Goal: Information Seeking & Learning: Understand process/instructions

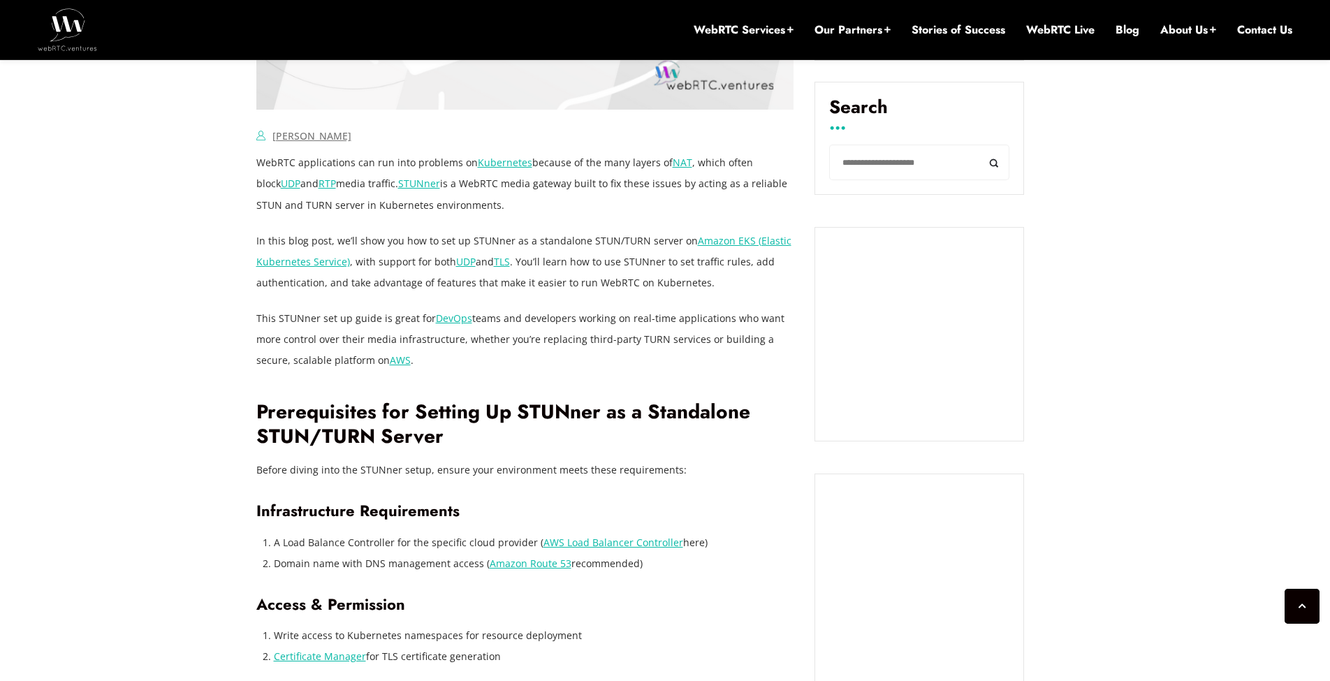
scroll to position [922, 0]
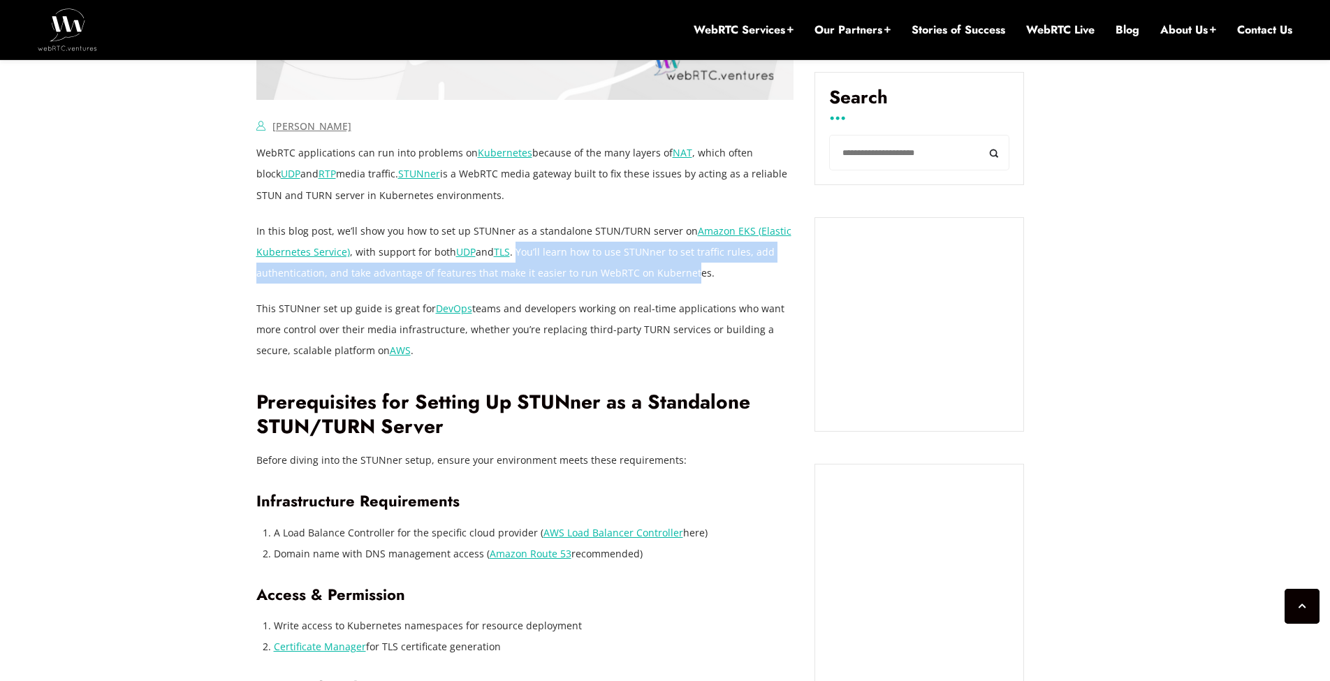
drag, startPoint x: 516, startPoint y: 254, endPoint x: 693, endPoint y: 302, distance: 183.9
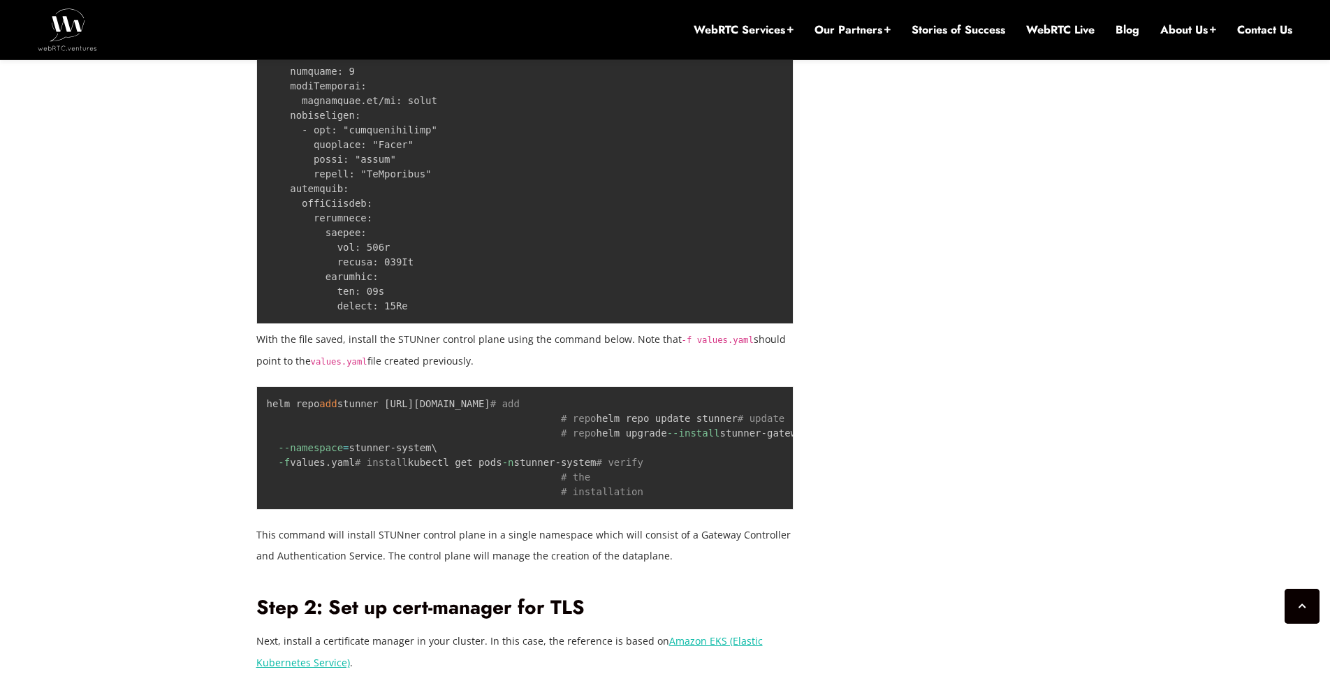
scroll to position [2431, 0]
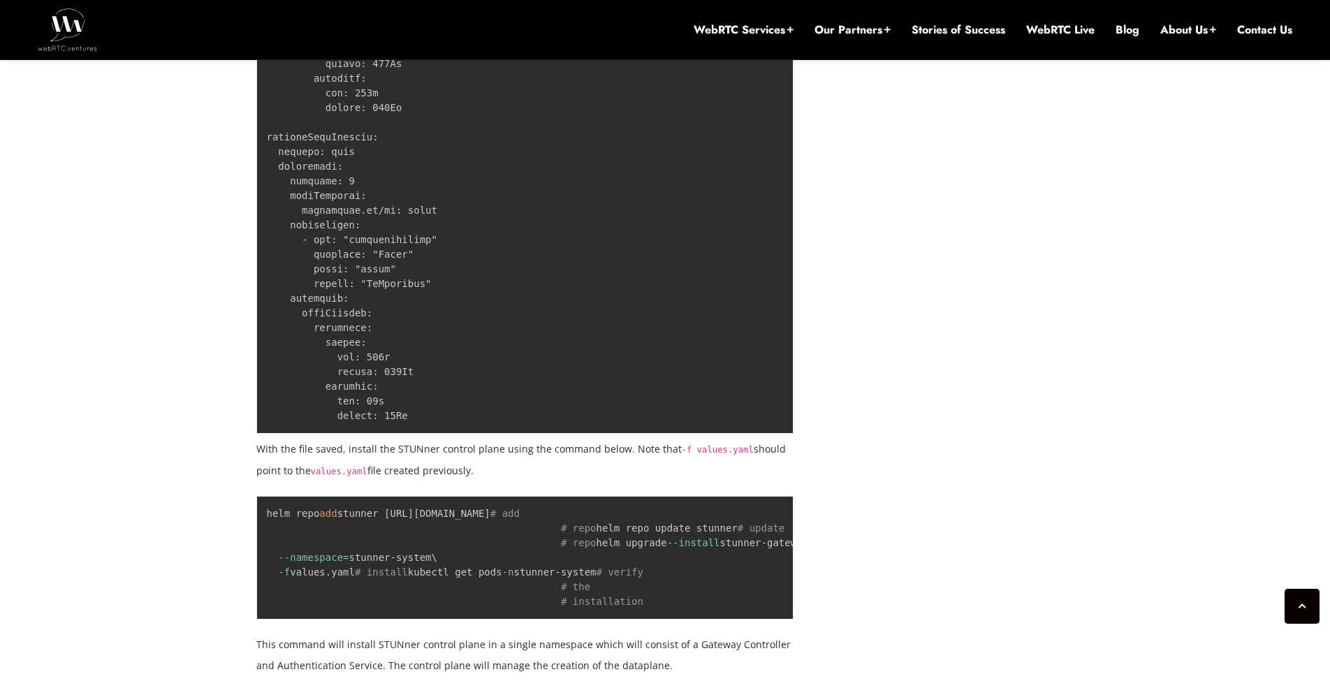
scroll to position [2347, 0]
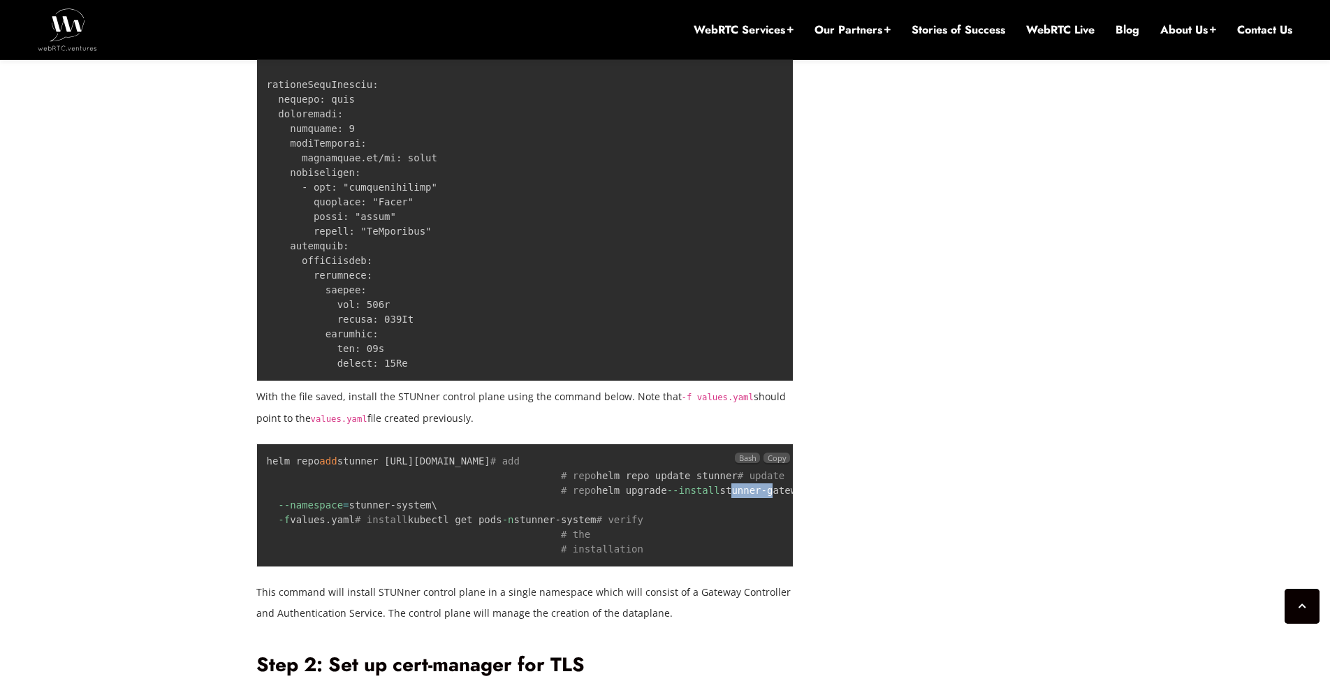
drag, startPoint x: 372, startPoint y: 520, endPoint x: 409, endPoint y: 521, distance: 37.0
click at [409, 521] on code "helm repo add stunner [URL][DOMAIN_NAME] # add # repo helm repo update stunner …" at bounding box center [720, 504] width 907 height 99
click at [379, 523] on code "helm repo add stunner [URL][DOMAIN_NAME] # add # repo helm repo update stunner …" at bounding box center [720, 504] width 907 height 99
drag, startPoint x: 370, startPoint y: 522, endPoint x: 490, endPoint y: 518, distance: 119.5
click at [490, 518] on code "helm repo add stunner [URL][DOMAIN_NAME] # add # repo helm repo update stunner …" at bounding box center [720, 504] width 907 height 99
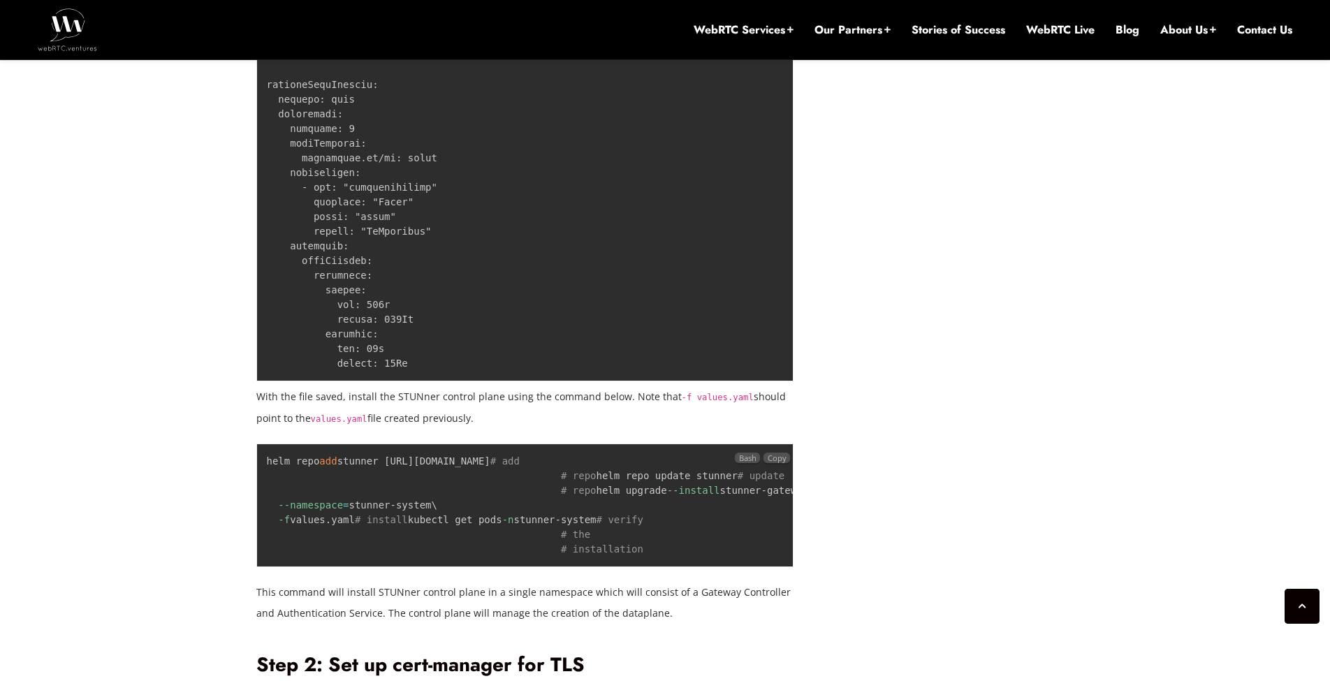
copy code "stunner-gateway-operator"
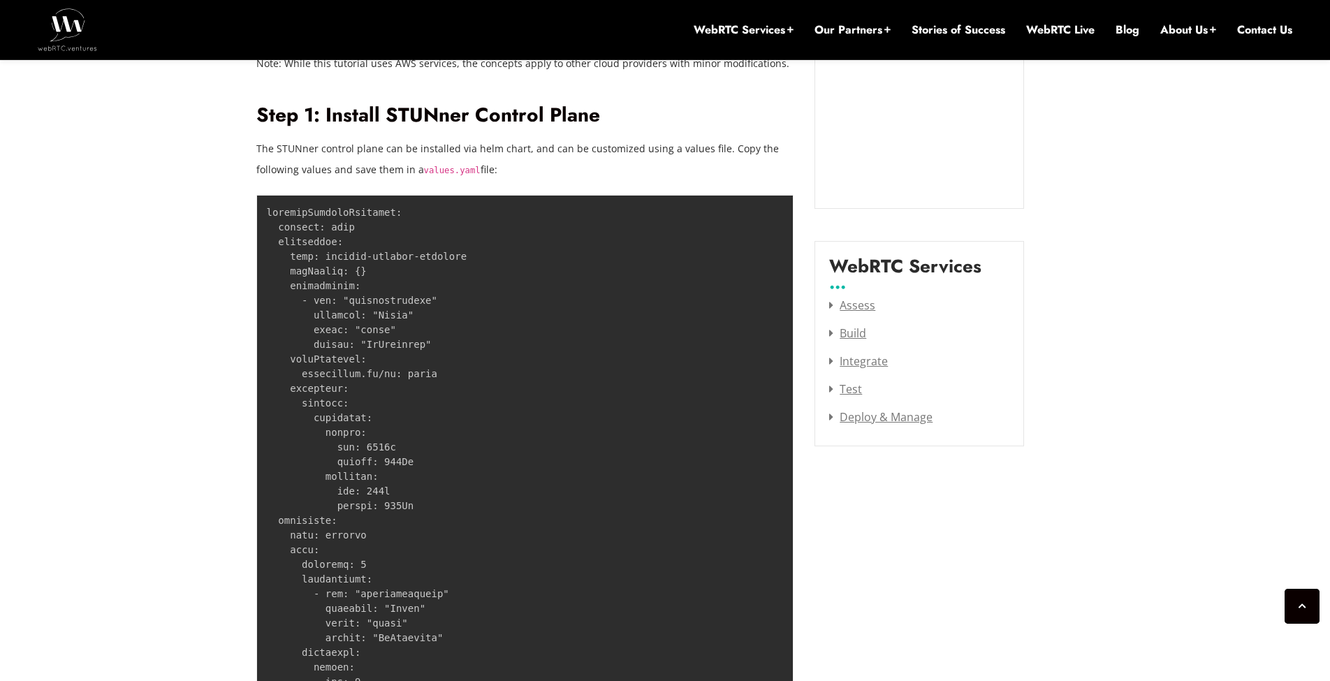
scroll to position [1676, 0]
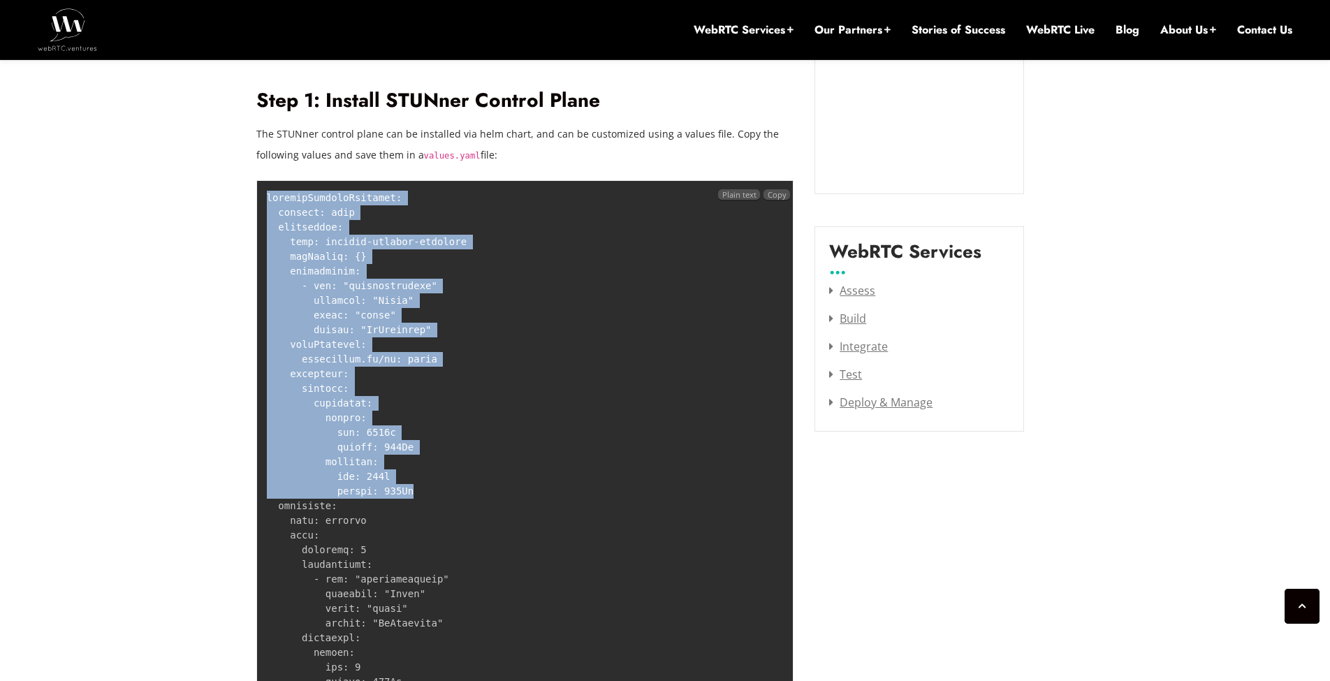
drag, startPoint x: 376, startPoint y: 493, endPoint x: 268, endPoint y: 191, distance: 320.4
click at [268, 191] on pre at bounding box center [525, 616] width 538 height 872
click at [283, 207] on code at bounding box center [367, 615] width 200 height 847
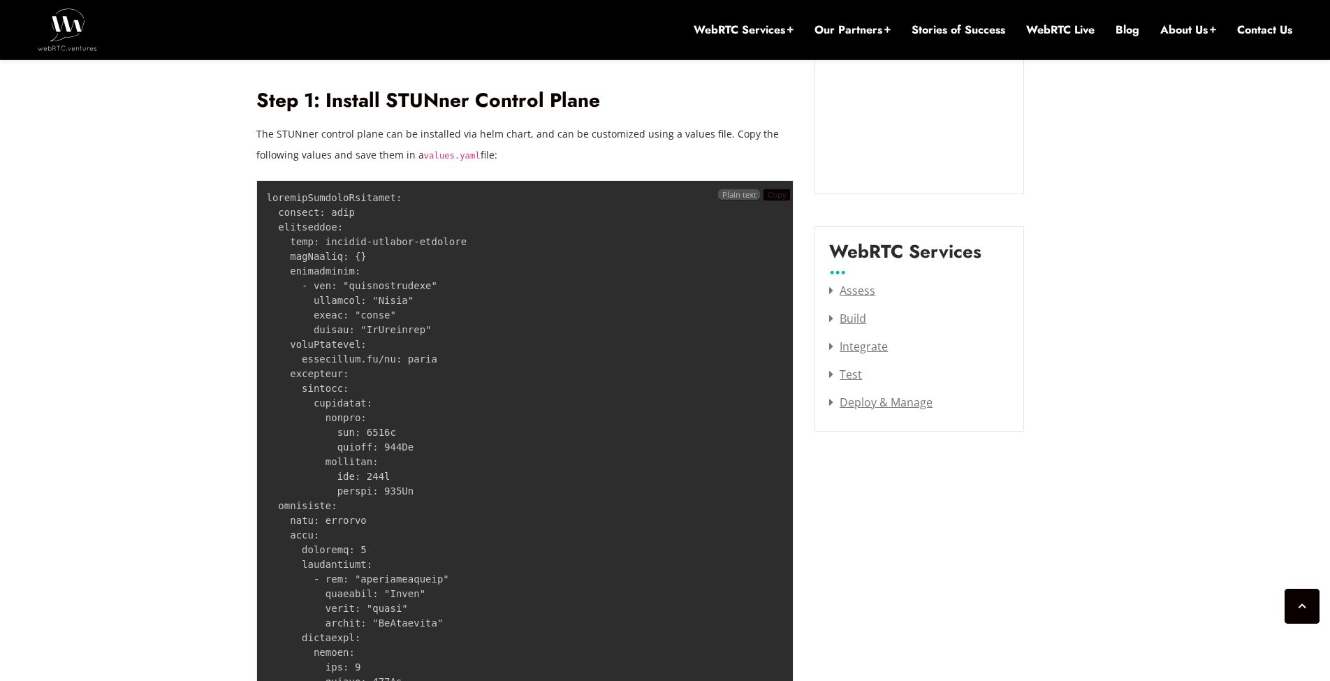
click at [777, 196] on span "Copy" at bounding box center [777, 194] width 19 height 10
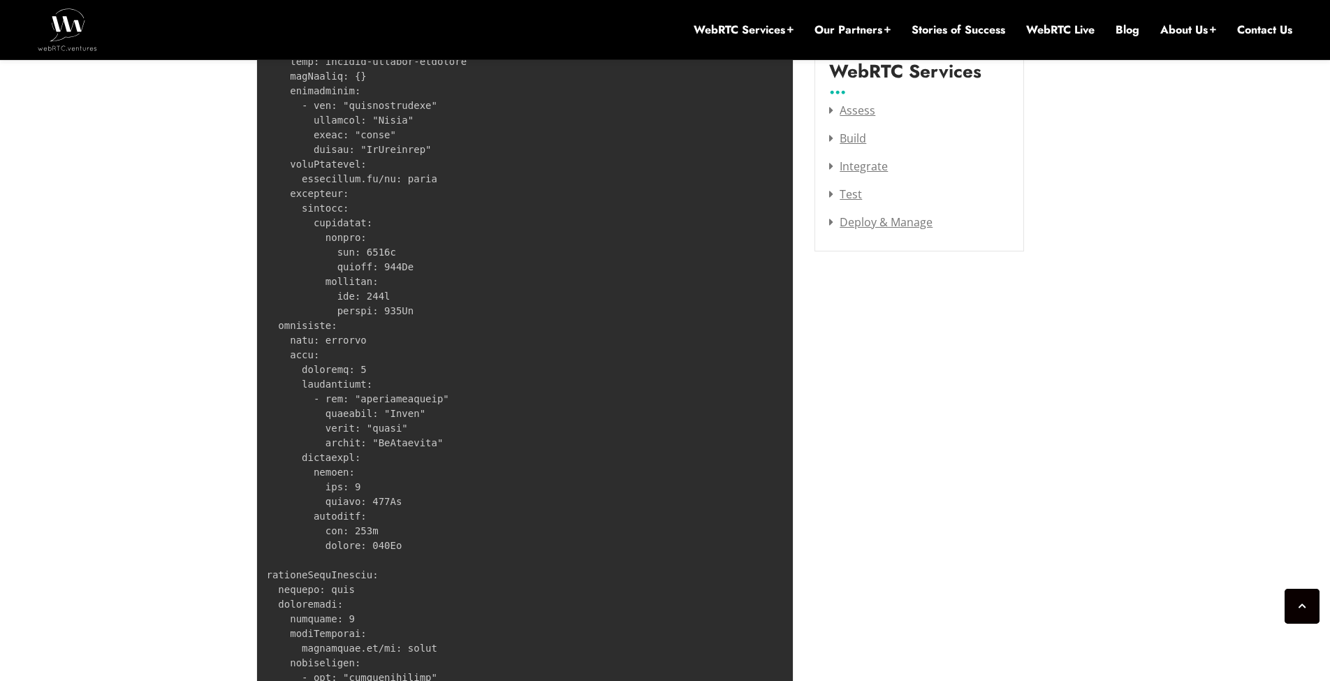
scroll to position [1844, 0]
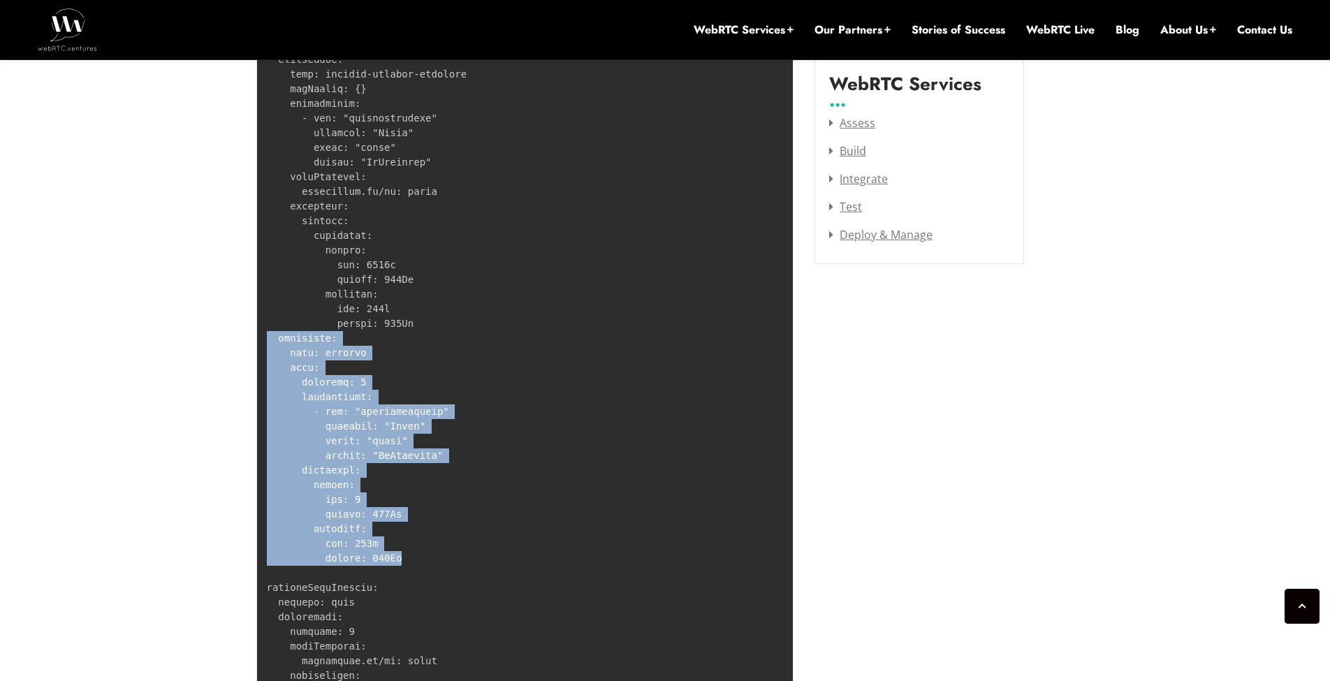
drag, startPoint x: 360, startPoint y: 557, endPoint x: 265, endPoint y: 338, distance: 238.7
click at [265, 338] on pre at bounding box center [525, 449] width 538 height 872
